Goal: Answer question/provide support

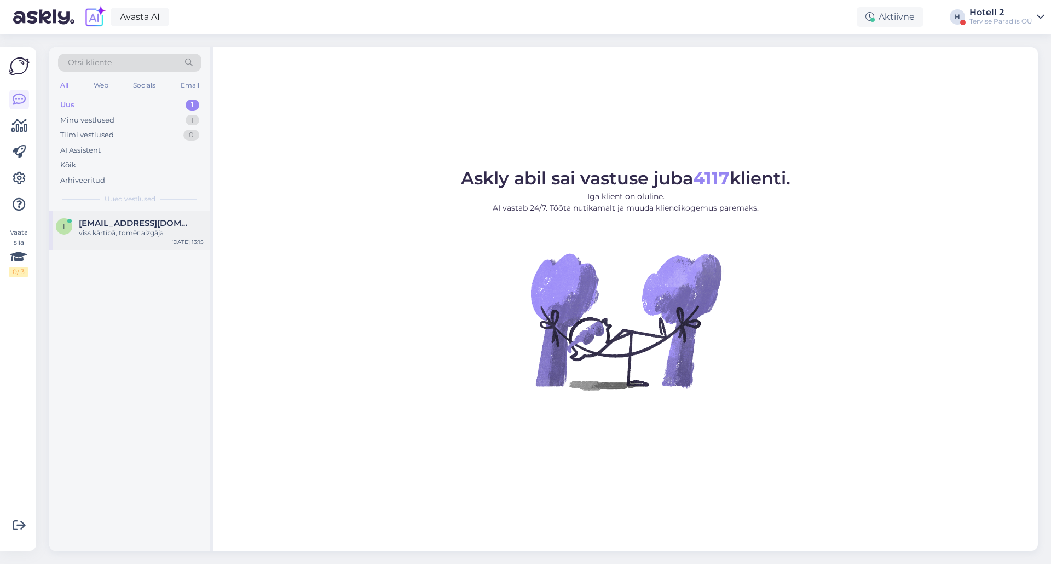
click at [146, 228] on span "[EMAIL_ADDRESS][DOMAIN_NAME]" at bounding box center [136, 223] width 114 height 10
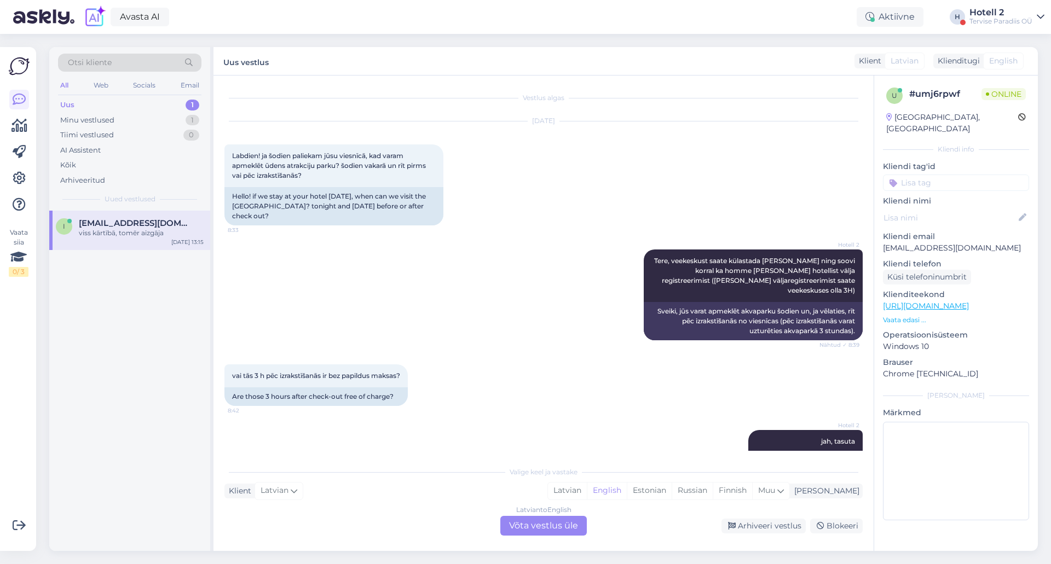
scroll to position [299, 0]
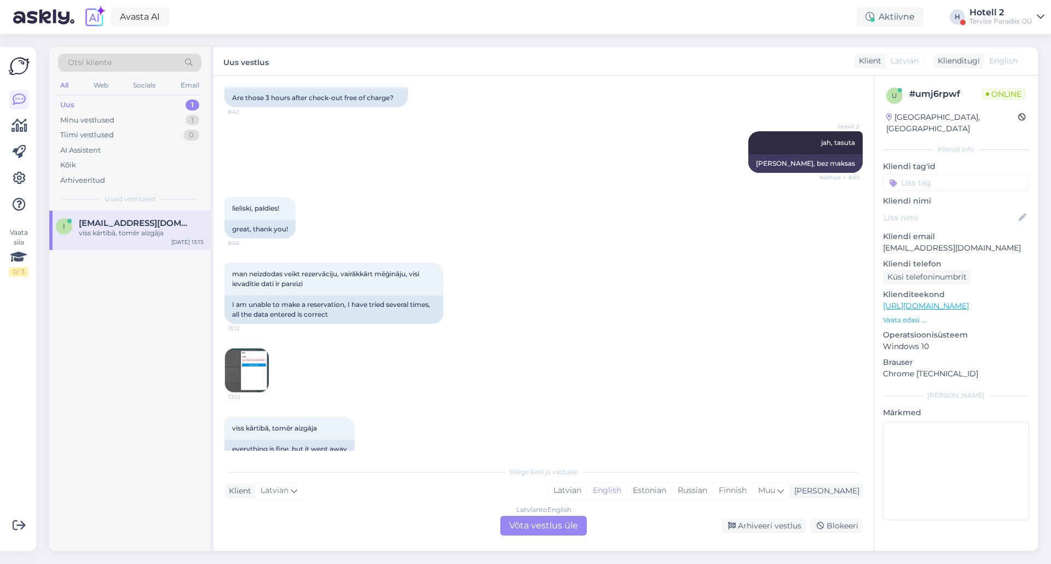
click at [569, 529] on div "Latvian to English Võta vestlus üle" at bounding box center [543, 526] width 86 height 20
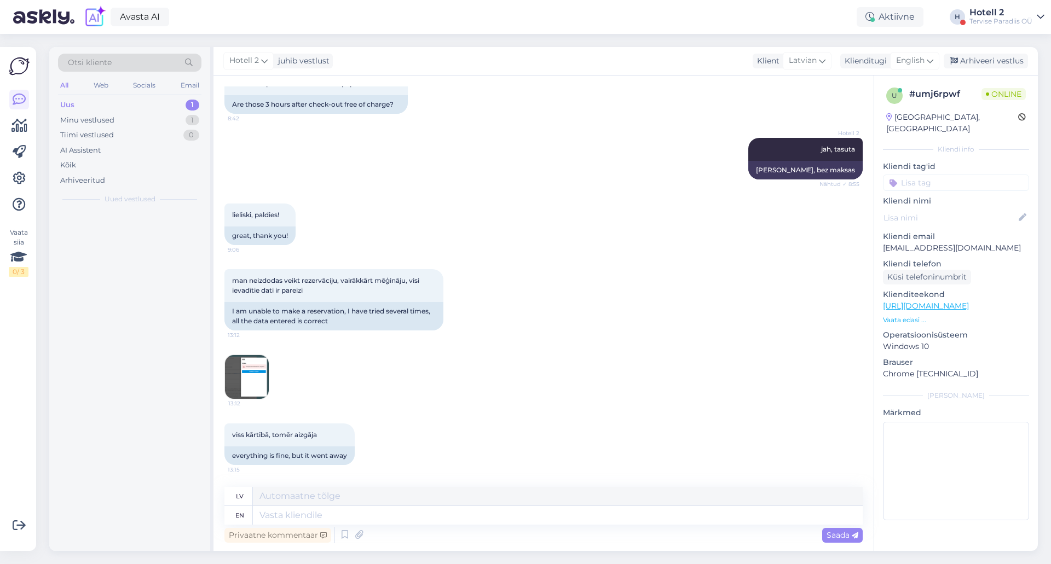
scroll to position [273, 0]
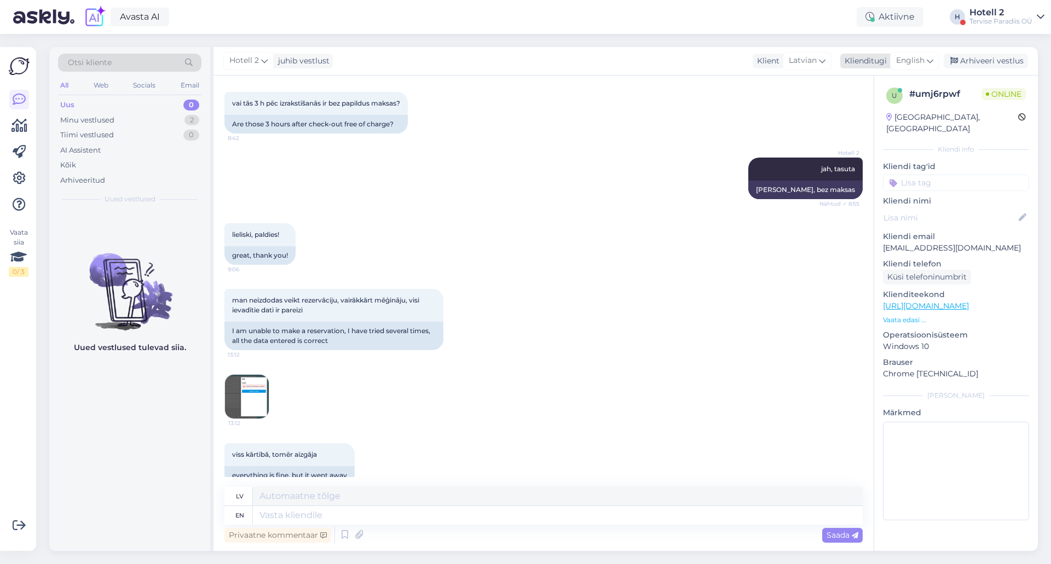
click at [910, 53] on div "English" at bounding box center [914, 61] width 49 height 18
type input "es"
click at [866, 135] on link "Estonian" at bounding box center [890, 127] width 120 height 18
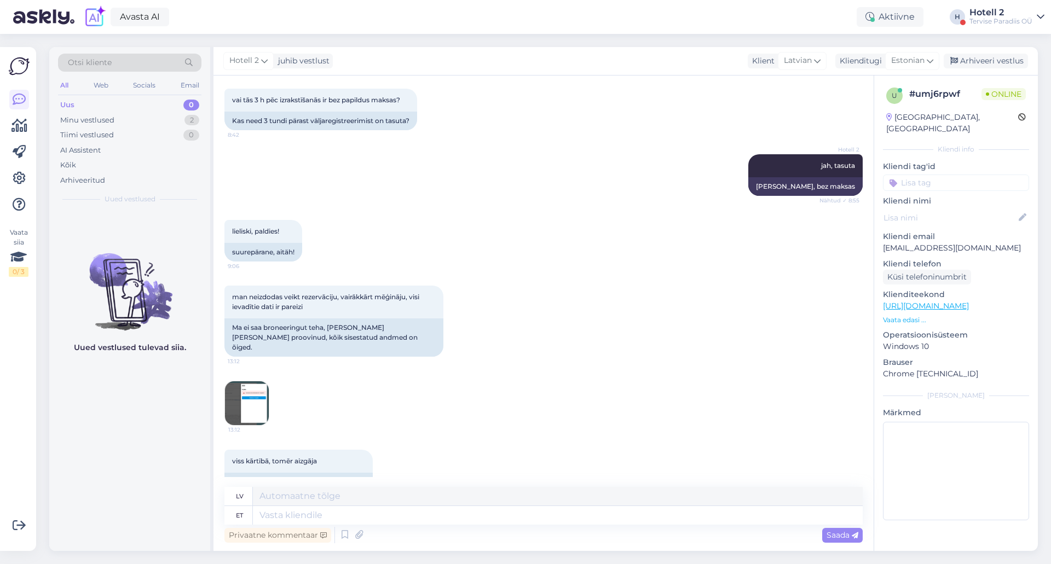
scroll to position [282, 0]
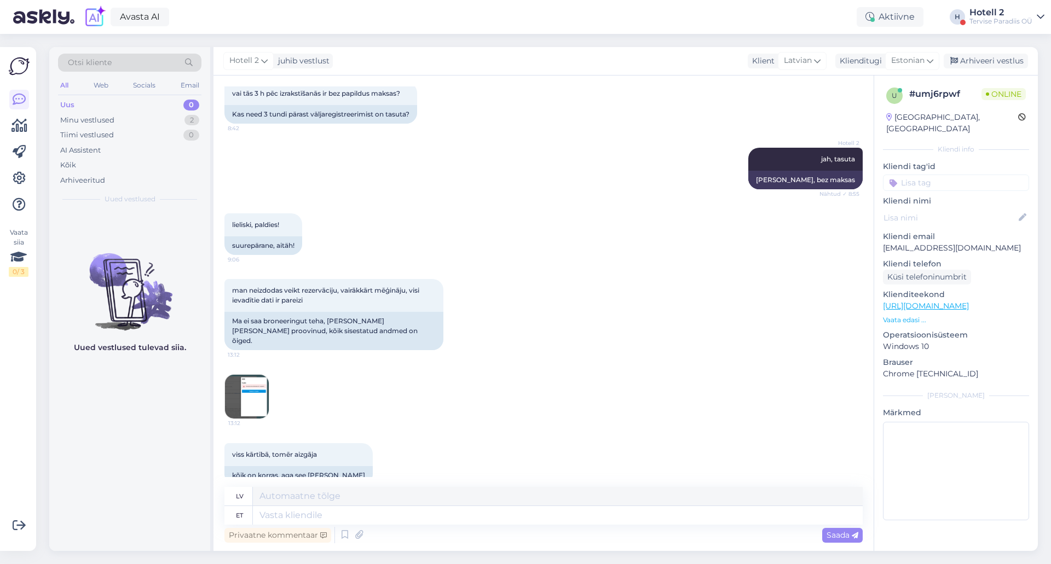
click at [255, 375] on img at bounding box center [247, 397] width 44 height 44
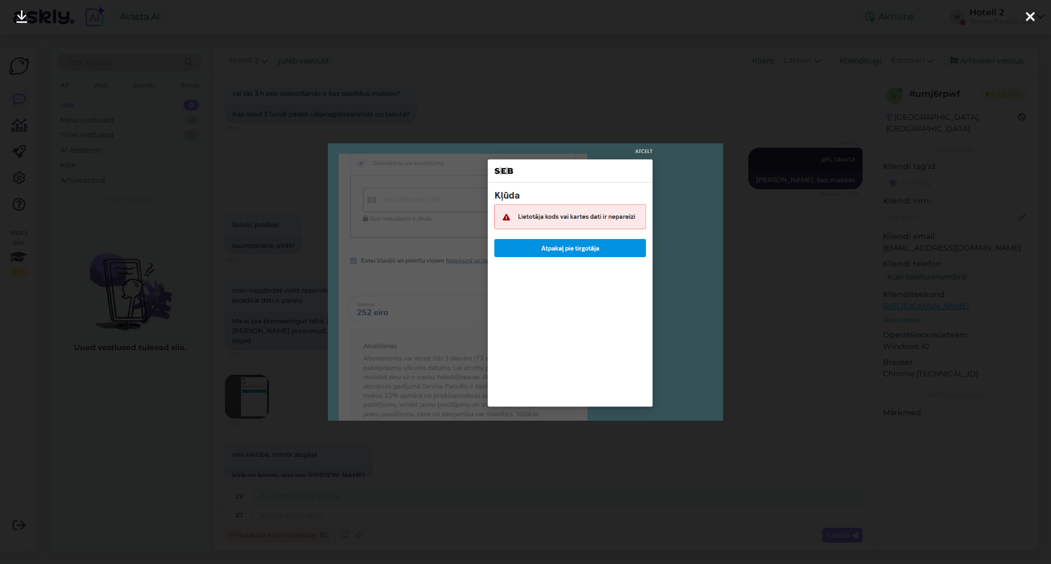
click at [1030, 20] on icon at bounding box center [1030, 17] width 9 height 14
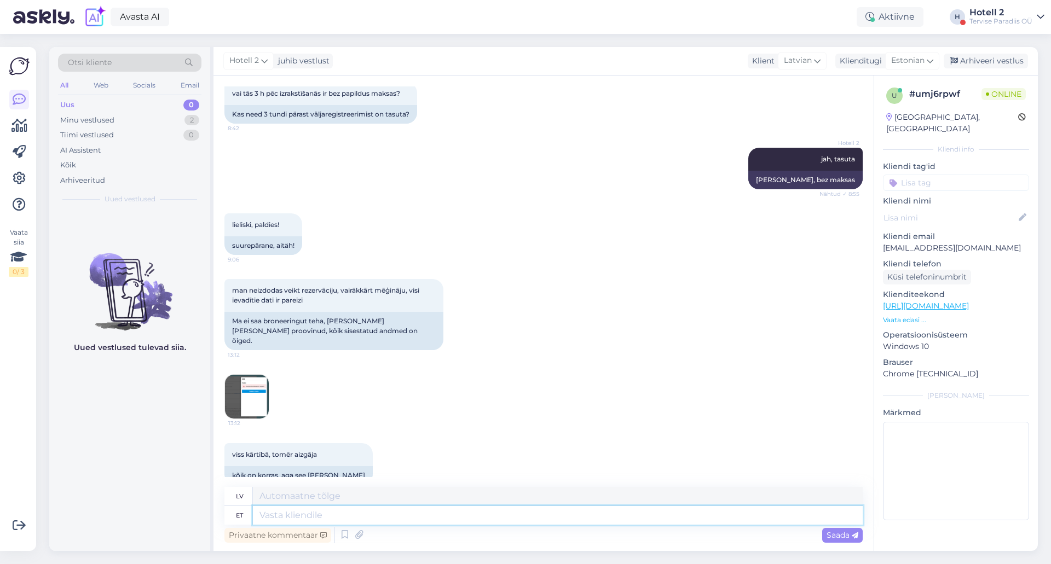
click at [282, 513] on textarea at bounding box center [558, 515] width 610 height 19
type textarea "Tere"
type textarea "Sveiki"
type textarea "T"
type textarea "Kas"
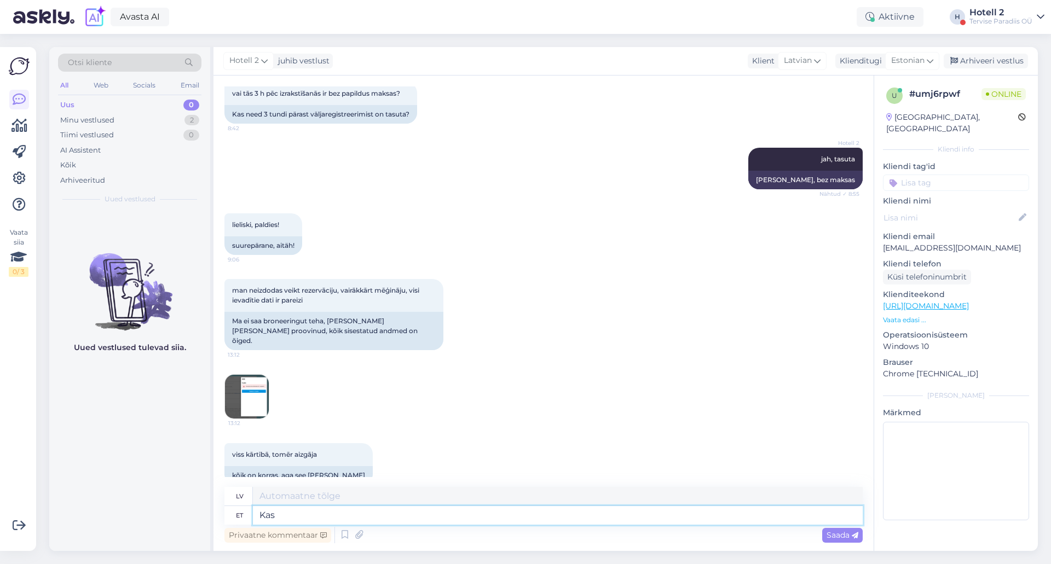
type textarea "Ir"
type textarea "Kas sait"
type textarea "Vai vietne"
type textarea "Kas saite"
type textarea "Vai tu dabūji?"
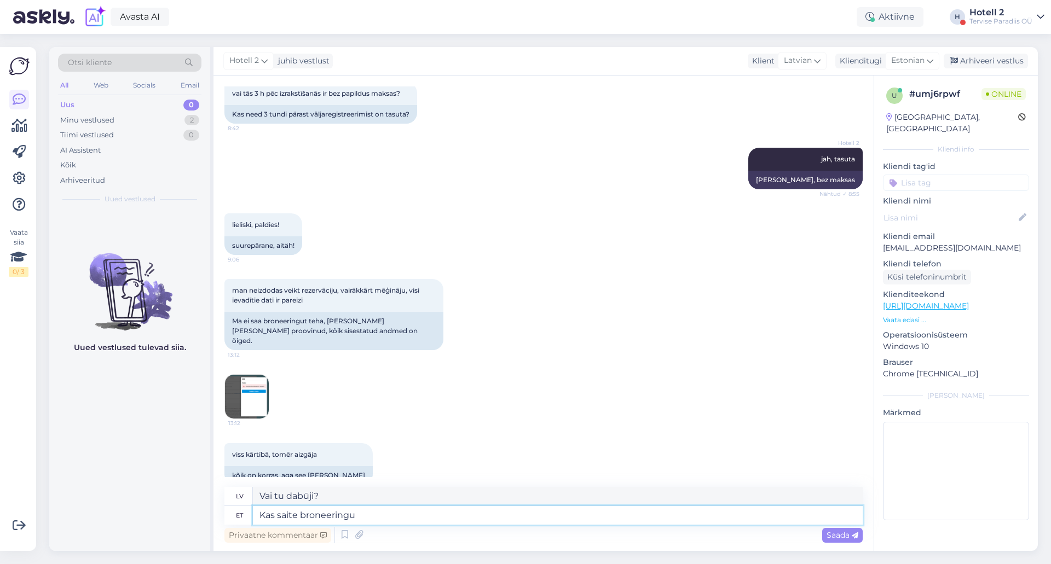
type textarea "Kas saite broneeringu"
type textarea "Vai saņēmāt rezervāciju?"
type textarea "Kas saite broneeringu tehtud?,"
type textarea "Vai veicāt rezervāciju?"
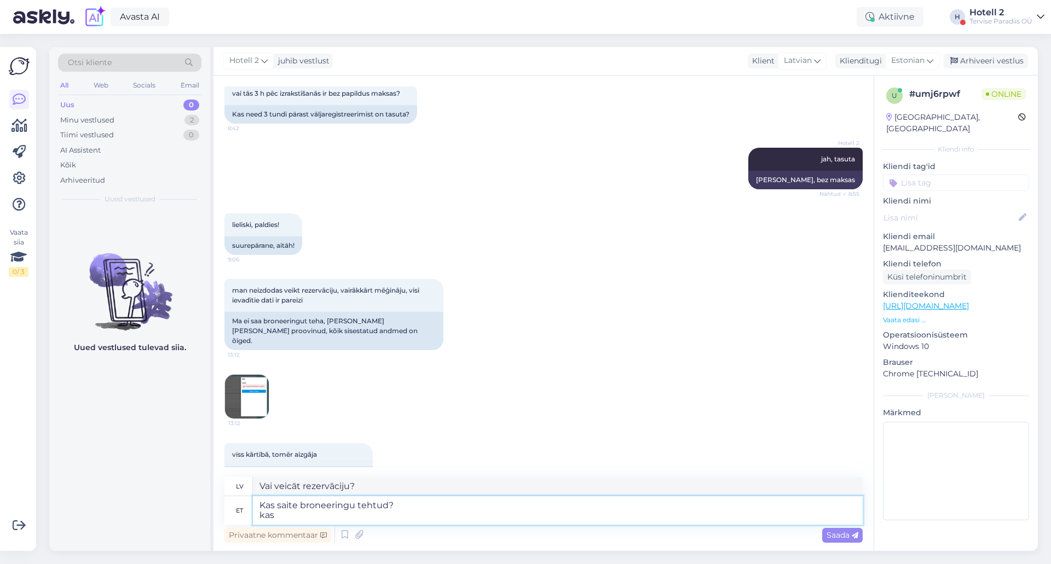
type textarea "Kas saite broneeringu tehtud? kas"
type textarea "Vai saņēmāt rezervāciju? saņēmāt."
type textarea "Kas saite broneeringu tehtud? kas teen"
type textarea "Vai saņēmāt rezervāciju? Es to izdarīšu."
type textarea "Kas saite broneeringu tehtud? kas"
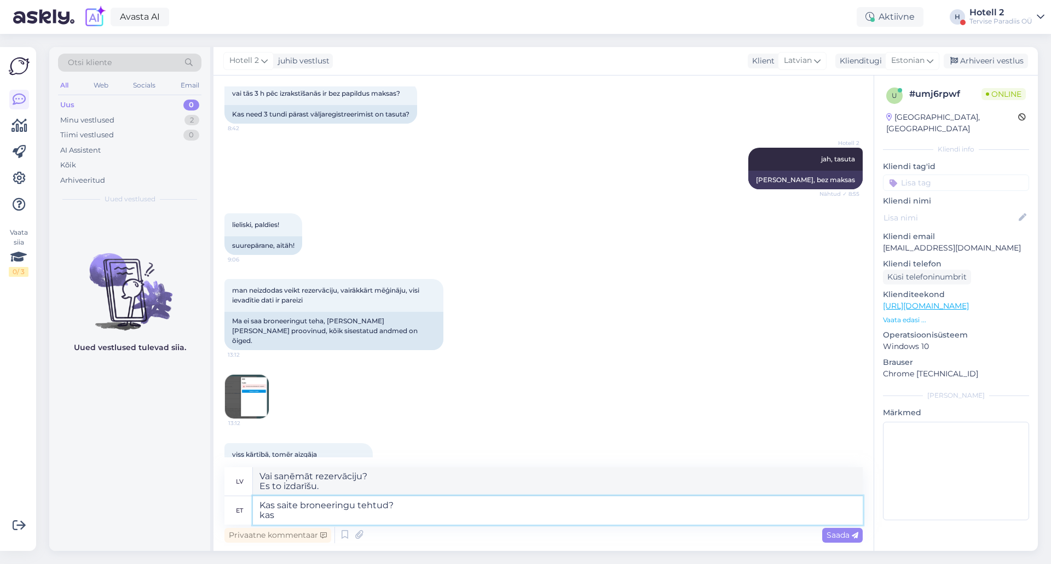
type textarea "Vai saņēmāt rezervāciju? saņēmāt."
type textarea "Kas saite broneeringu tehtud? kas aitan t"
type textarea "Vai saņēmāt rezervāciju? varu palīdzēt?"
type textarea "Kas saite broneeringu tehtud? kas aitan teil b"
type textarea "Vai saņēmāt rezervāciju? varu jums palīdzēt?"
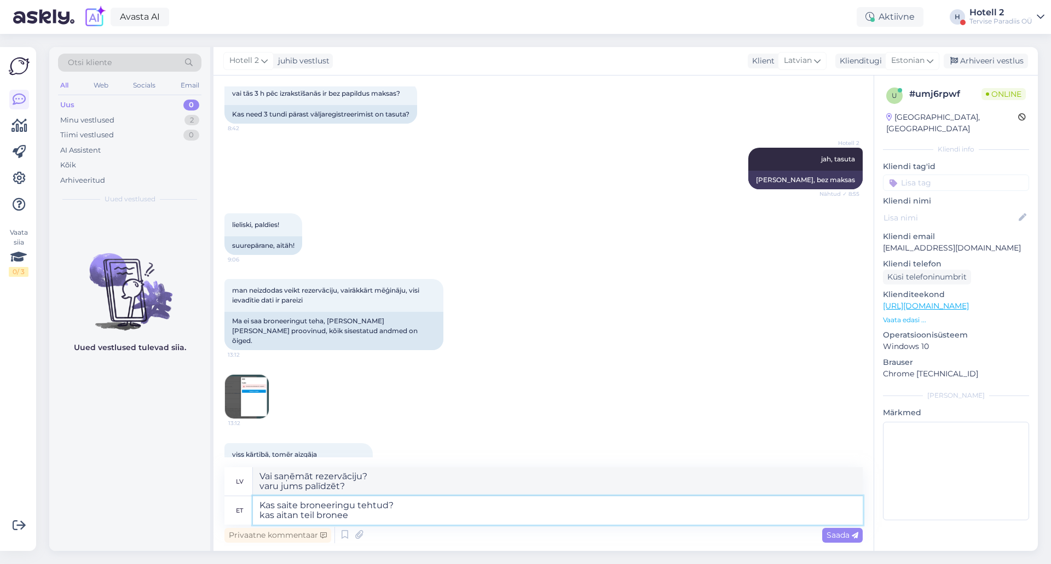
type textarea "Kas saite broneeringu tehtud? kas aitan teil broneer"
type textarea "Vai veicāt rezervāciju? varu jums palīdzēt veikt rezervāciju?"
type textarea "Kas saite broneeringu tehtud? kas aitan teil broneeringu t"
type textarea "Vai saņēmāt rezervāciju? varu jums palīdzēt ar rezervāciju?"
type textarea "Kas saite broneeringu tehtud? kas aitan teil broneeringu teha?"
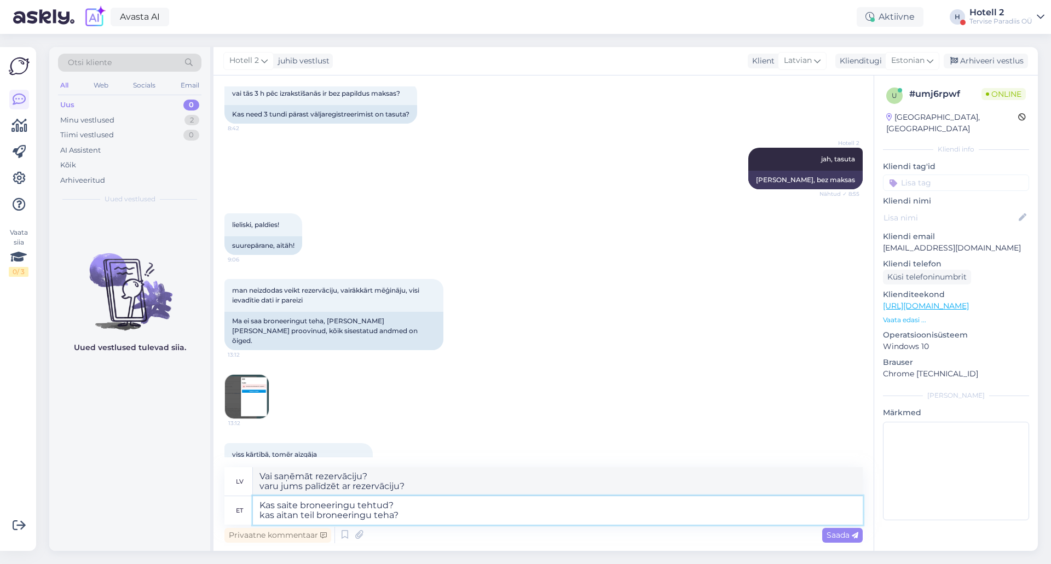
type textarea "Vai saņēmāt rezervāciju? varu jums palīdzēt veikt rezervāciju?"
type textarea "Kas saite broneeringu tehtud? kas aitan teil"
type textarea "Vai saņēmāt rezervāciju? varu jums palīdzēt ar rezervāciju?"
type textarea "Kas saite broneeringu tehtud? kas aita"
type textarea "Vai saņēmāt rezervāciju? varu jums palīdzēt?"
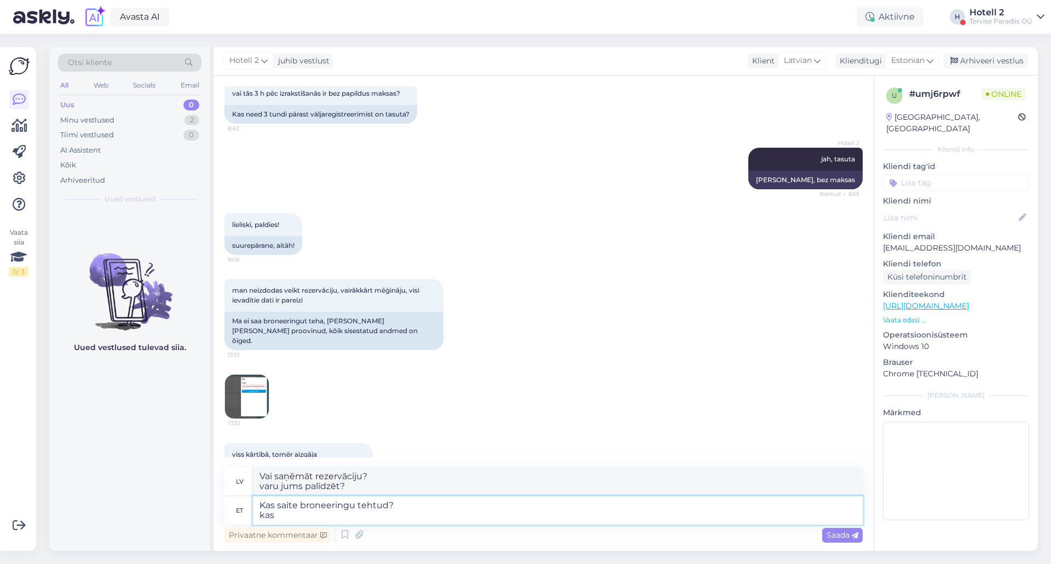
type textarea "Kas saite broneeringu tehtud? kas"
type textarea "Vai saņēmāt rezervāciju? varu palīdzēt?"
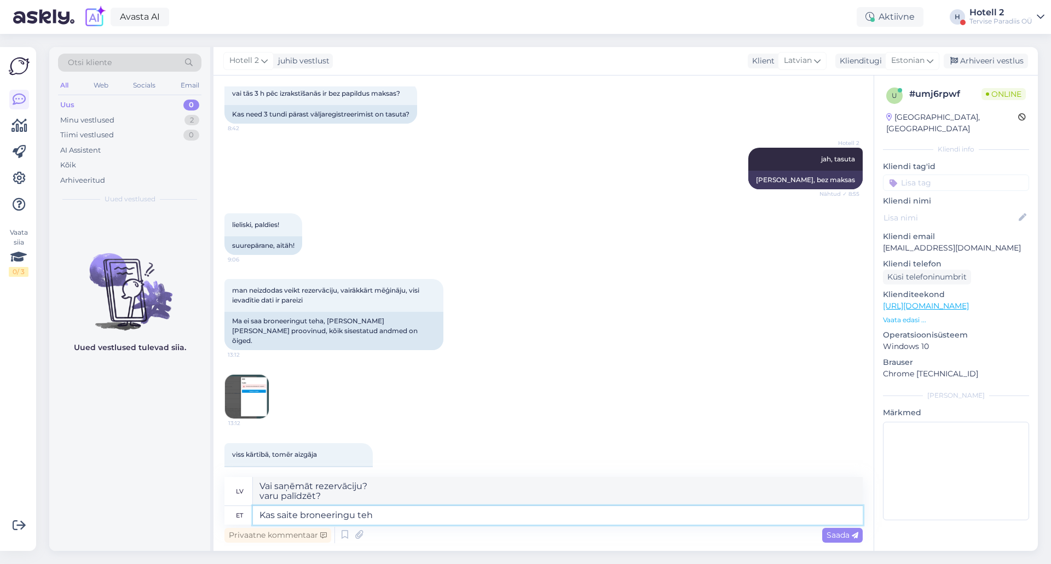
type textarea "Kas saite broneeringu te"
type textarea "Vai saņēmāt rezervāciju? saņēmāt."
type textarea "Kas saite br"
type textarea "Vai saņēmāt rezervāciju?"
type textarea "K"
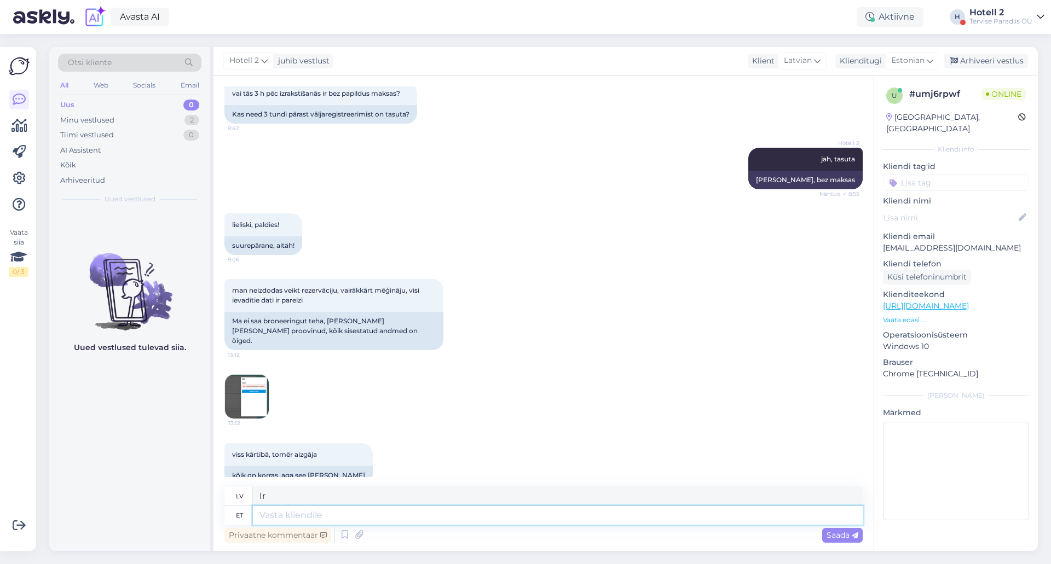
type textarea "Vai tu dabūji?"
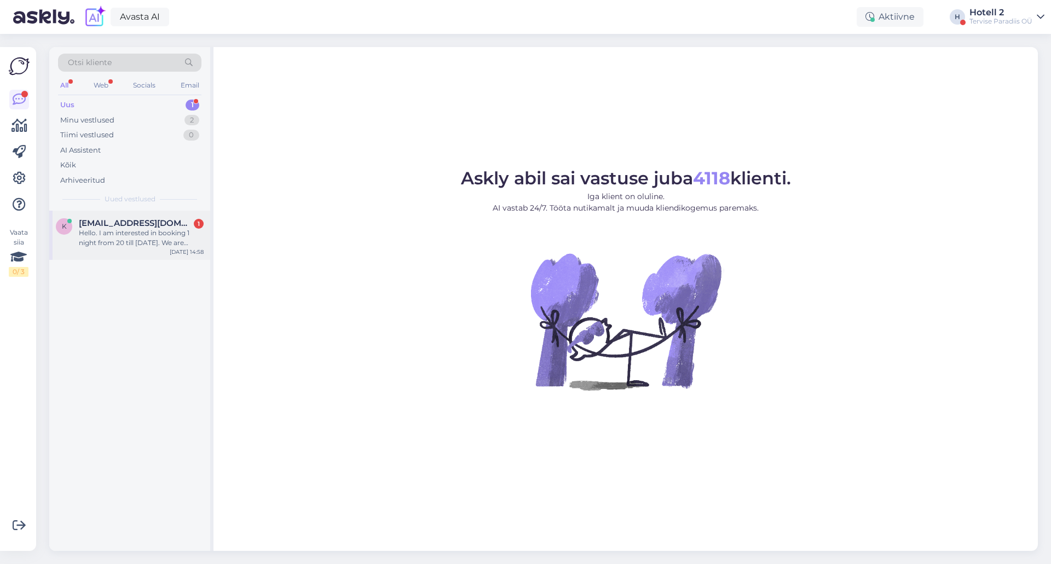
click at [129, 231] on div "Hello. I am interested in booking 1 night from 20 till 21st of October. We are …" at bounding box center [141, 238] width 125 height 20
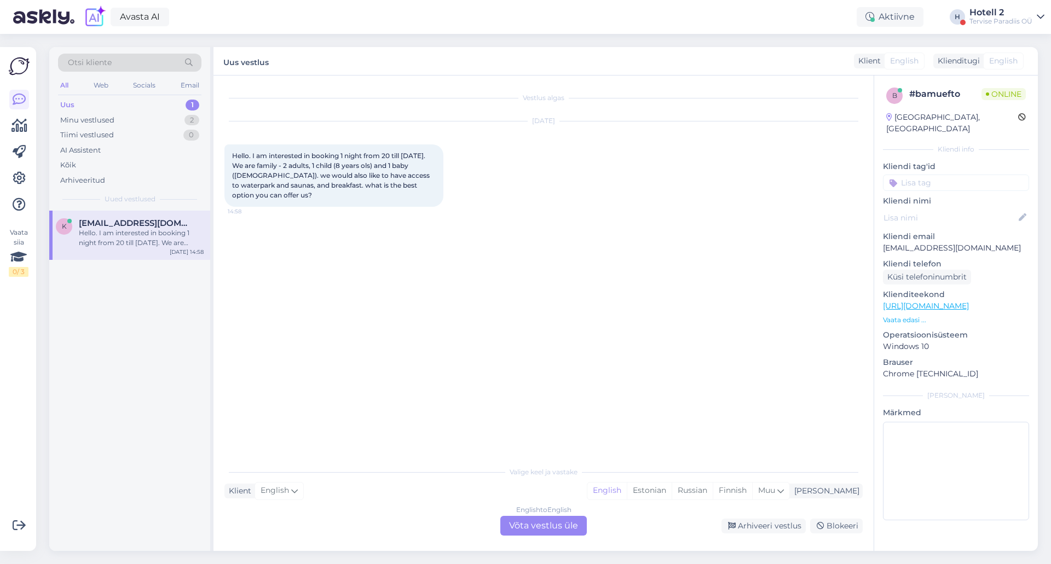
click at [560, 524] on div "English to English Võta vestlus üle" at bounding box center [543, 526] width 86 height 20
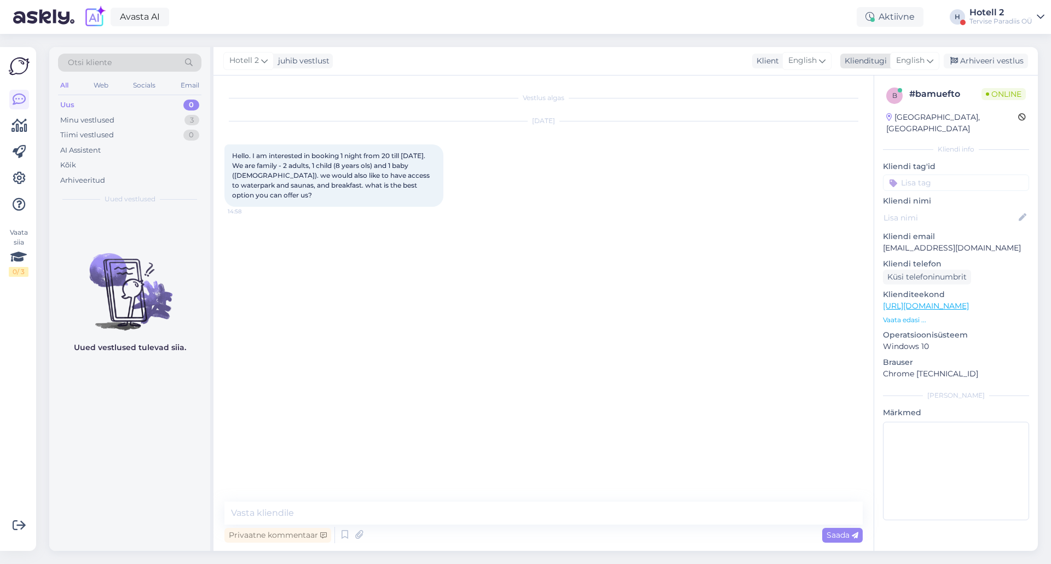
click at [915, 53] on div "English" at bounding box center [914, 61] width 49 height 18
type input "es"
click at [872, 122] on link "Estonian" at bounding box center [890, 127] width 120 height 18
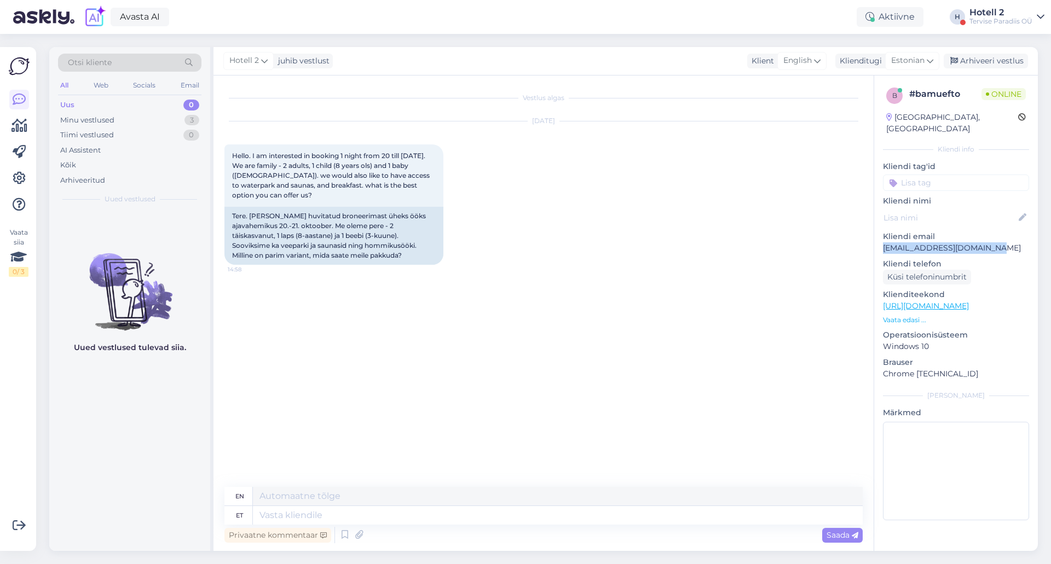
drag, startPoint x: 996, startPoint y: 241, endPoint x: 876, endPoint y: 240, distance: 119.4
click at [876, 240] on div "b # bamuefto Online Latvia, Riga Kliendi info Kliendi tag'id Kliendi nimi Klien…" at bounding box center [956, 307] width 164 height 462
copy p "kirils.pogodins@gmail.com"
click at [1017, 243] on p "kirils.pogodins@gmail.com" at bounding box center [956, 248] width 146 height 11
